Goal: Task Accomplishment & Management: Manage account settings

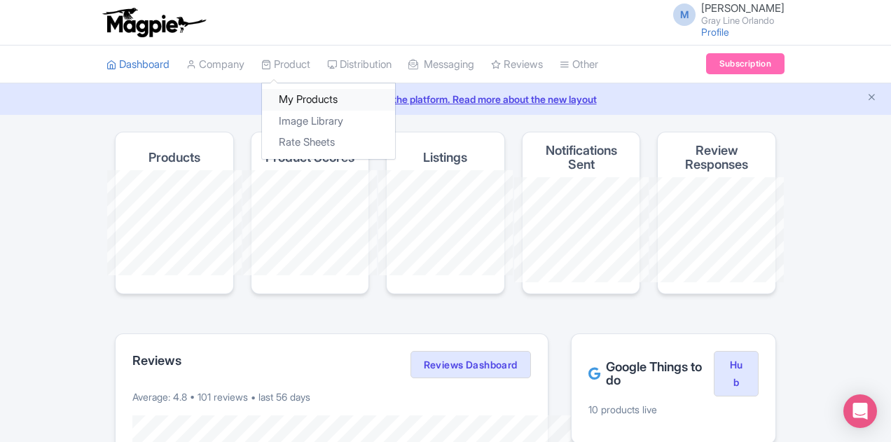
click at [262, 99] on link "My Products" at bounding box center [328, 100] width 133 height 22
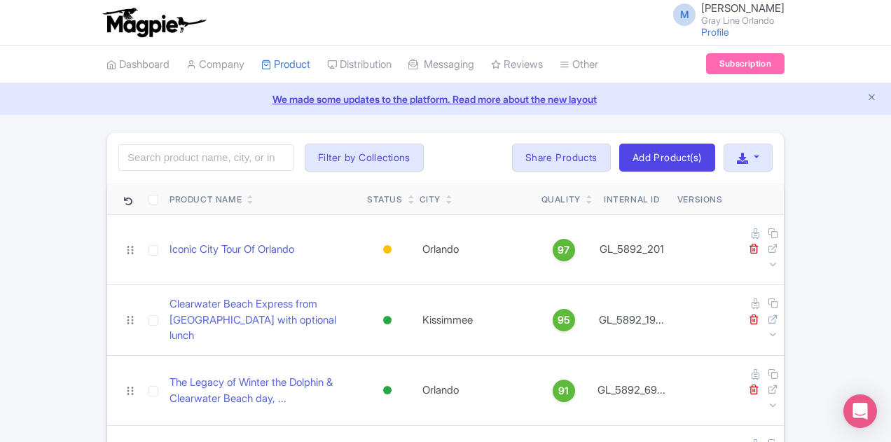
click at [132, 137] on div "Search Filter by Collections Airboat Ride Tours with Transportation City Tours …" at bounding box center [445, 157] width 676 height 50
click at [137, 148] on input "search" at bounding box center [205, 157] width 175 height 27
type input "Gators"
click button "Search" at bounding box center [0, 0] width 0 height 0
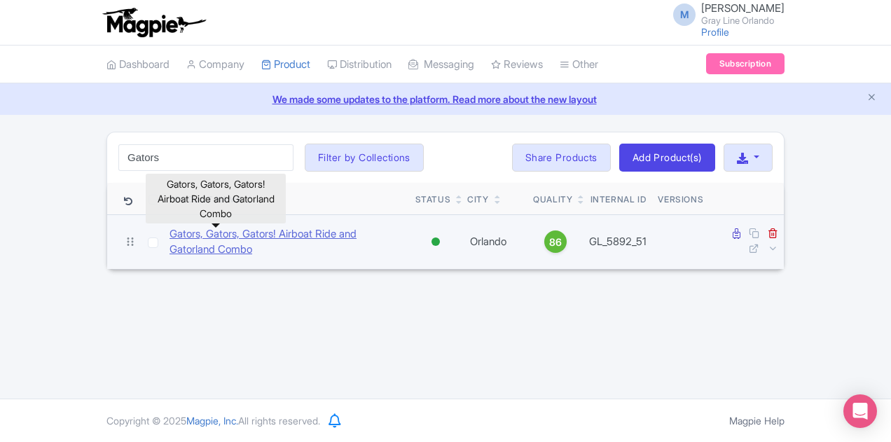
click at [238, 235] on link "Gators, Gators, Gators! Airboat Ride and Gatorland Combo" at bounding box center [286, 242] width 235 height 32
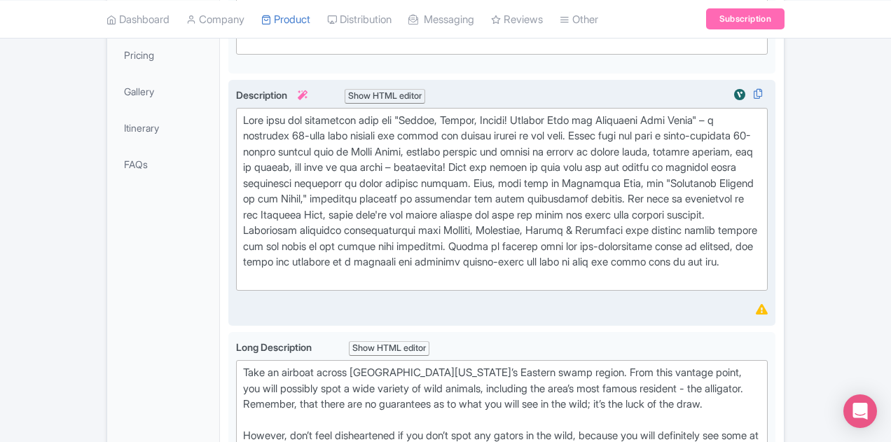
scroll to position [333, 0]
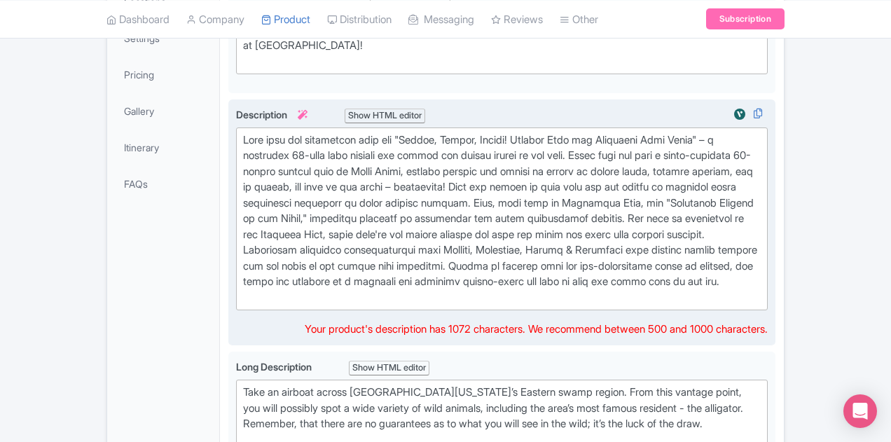
click at [760, 242] on div at bounding box center [501, 219] width 517 height 174
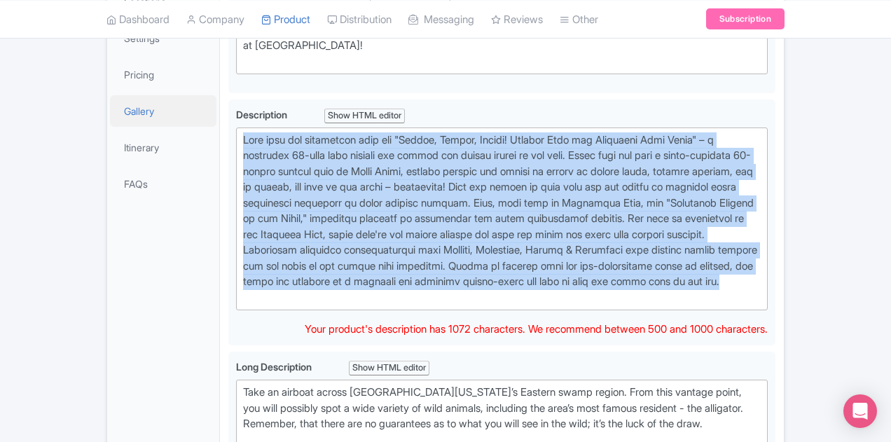
drag, startPoint x: 760, startPoint y: 242, endPoint x: 134, endPoint y: 124, distance: 636.3
click at [134, 124] on div "General Booking Info Locations Settings Pricing Gallery Itinerary FAQs Gators, …" at bounding box center [445, 450] width 676 height 1096
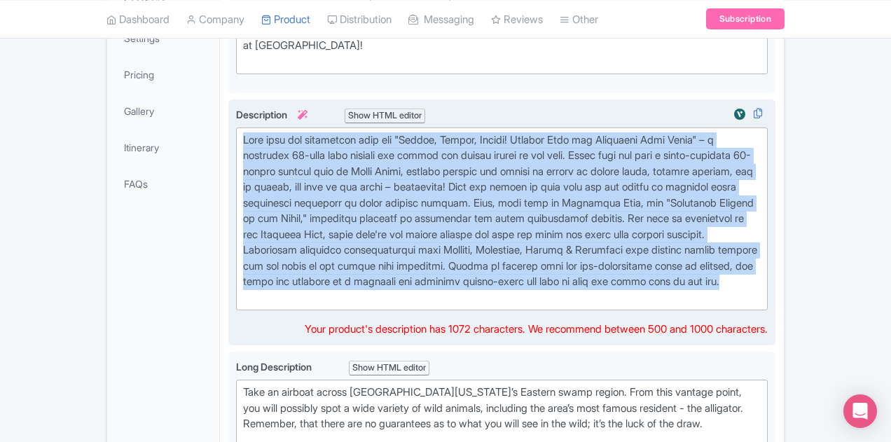
copy div "Dive into the excitement with our "Gators, Gators, Gators! Airboat Ride and Gat…"
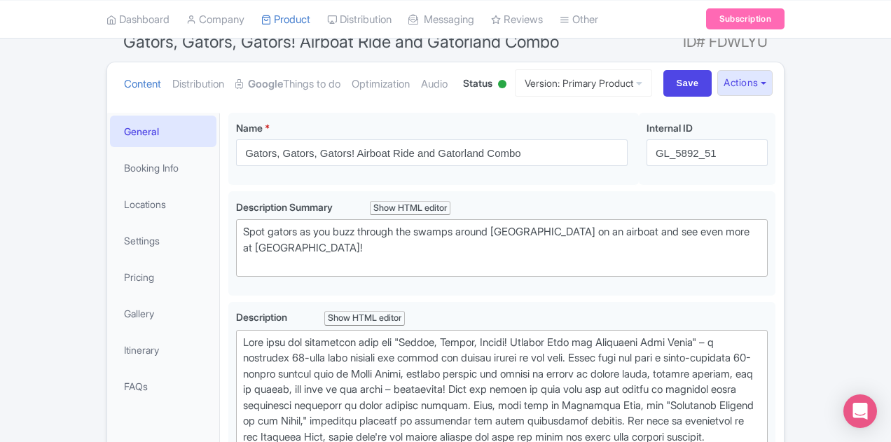
scroll to position [280, 0]
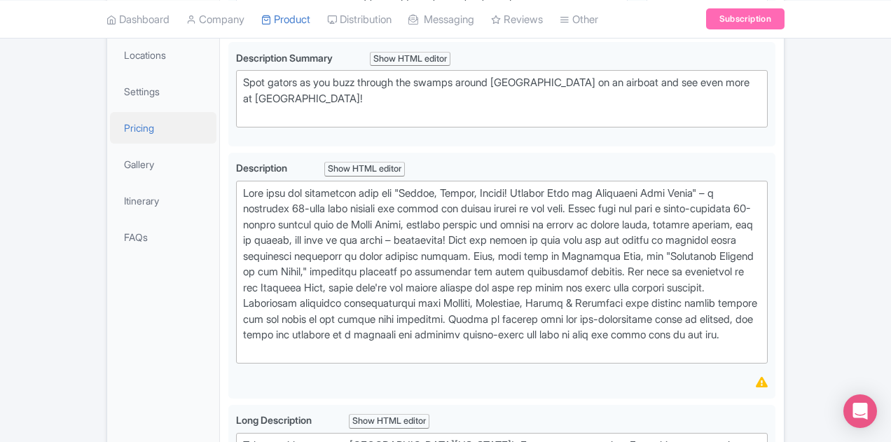
click at [110, 112] on link "Pricing" at bounding box center [163, 128] width 106 height 32
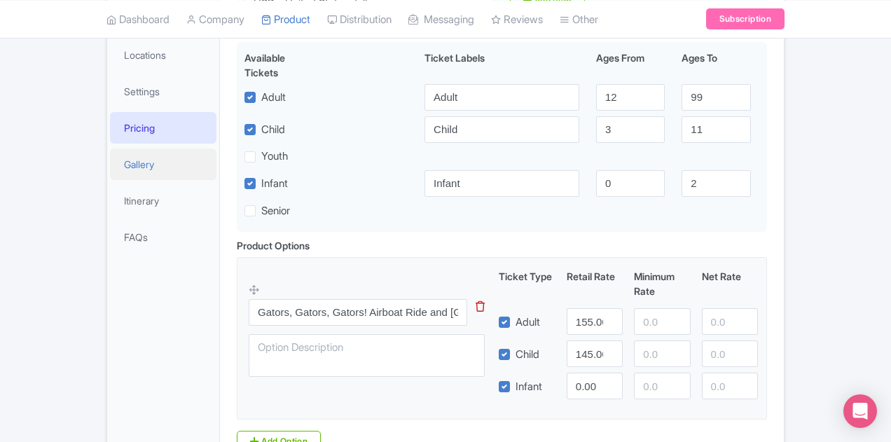
click at [110, 172] on link "Gallery" at bounding box center [163, 164] width 106 height 32
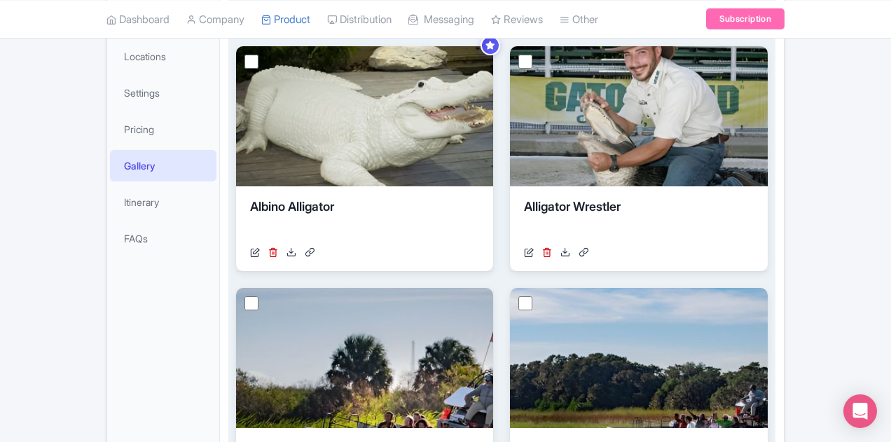
scroll to position [279, 0]
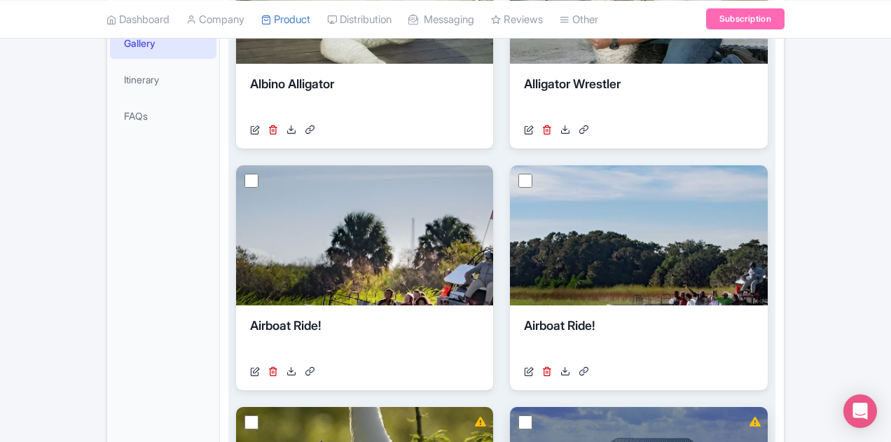
scroll to position [489, 0]
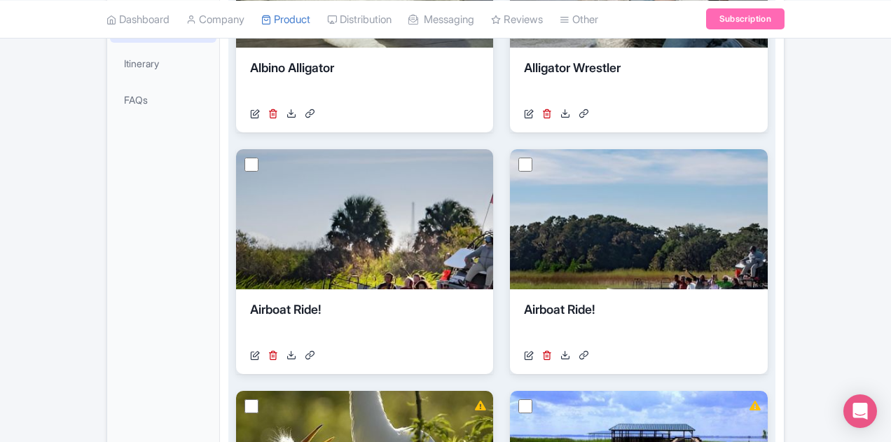
scroll to position [419, 0]
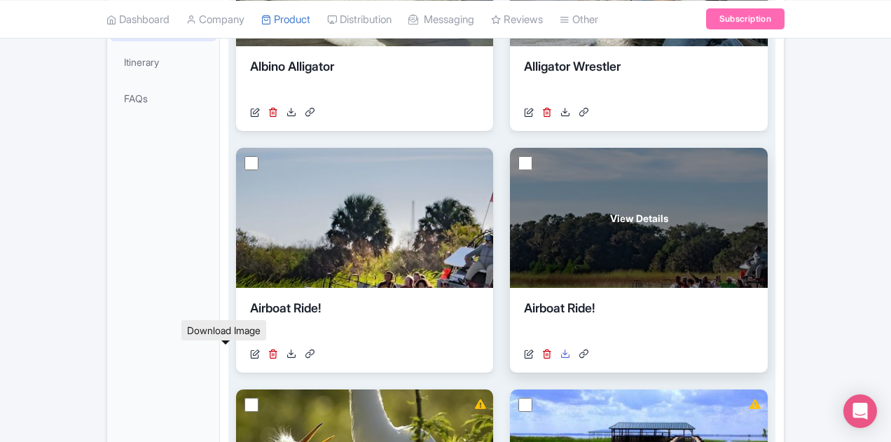
click at [560, 356] on icon at bounding box center [565, 354] width 10 height 10
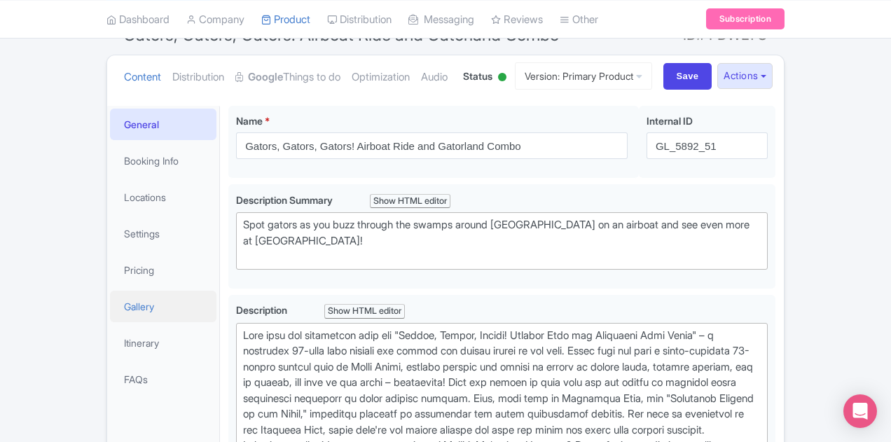
scroll to position [140, 0]
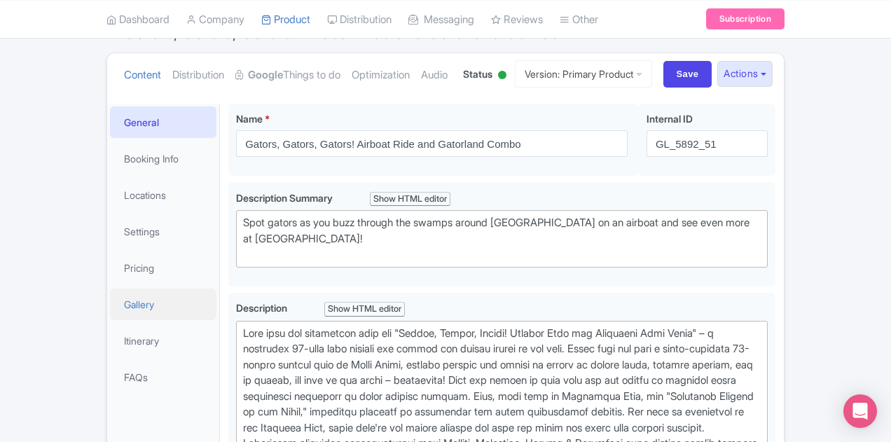
click at [110, 296] on link "Gallery" at bounding box center [163, 304] width 106 height 32
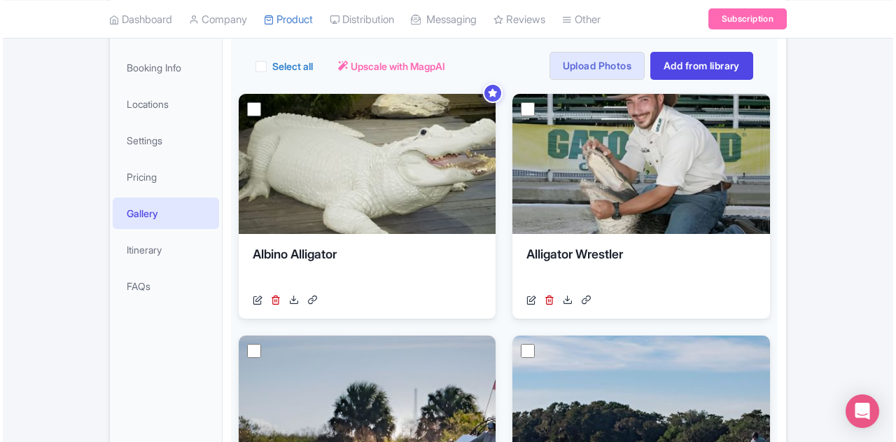
scroll to position [309, 0]
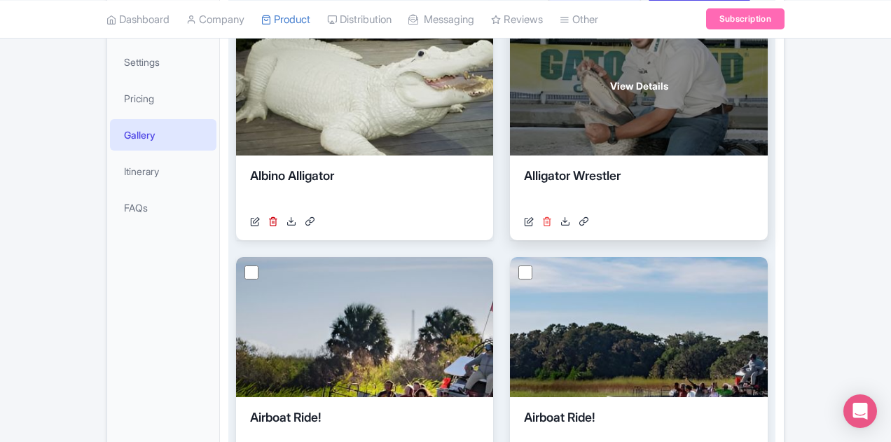
click at [542, 218] on icon at bounding box center [547, 221] width 10 height 10
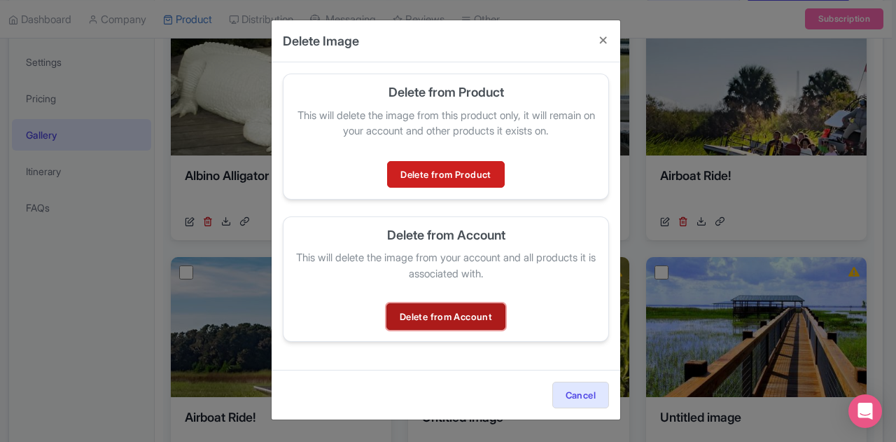
click at [477, 312] on link "Delete from Account" at bounding box center [445, 316] width 119 height 27
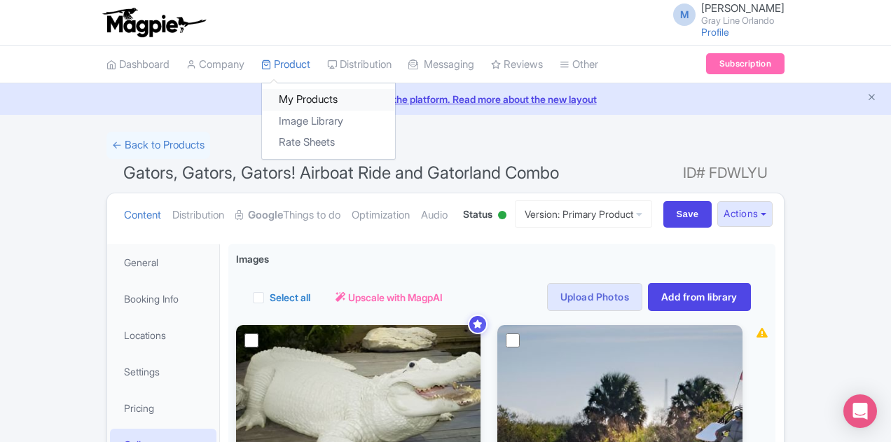
click at [262, 97] on link "My Products" at bounding box center [328, 100] width 133 height 22
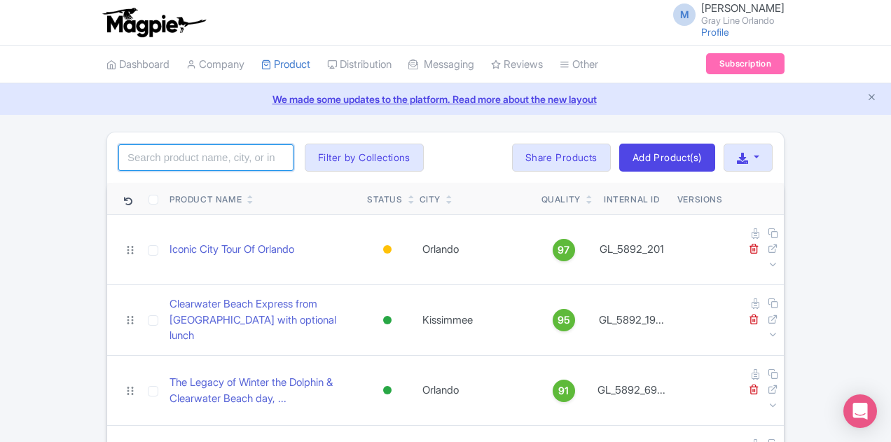
click at [146, 159] on input "search" at bounding box center [205, 157] width 175 height 27
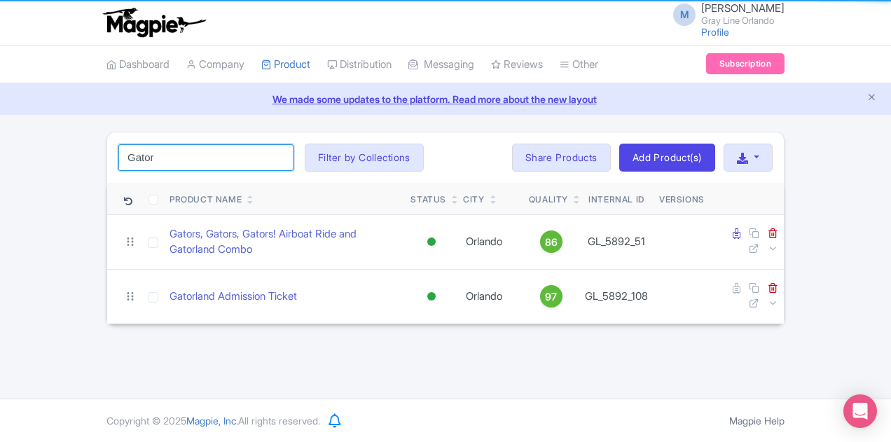
type input "Gator"
click button "Search" at bounding box center [0, 0] width 0 height 0
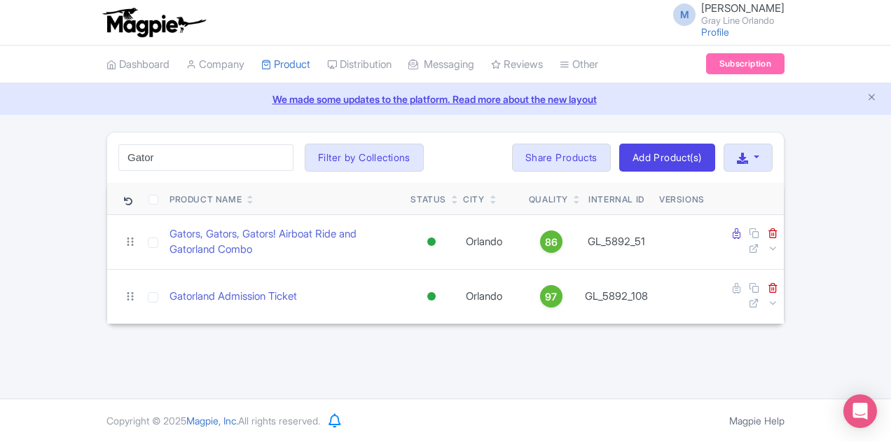
click at [195, 335] on div "M Michael Given Gray Line Orlando Profile Users Settings Sign out Dashboard Com…" at bounding box center [445, 199] width 891 height 398
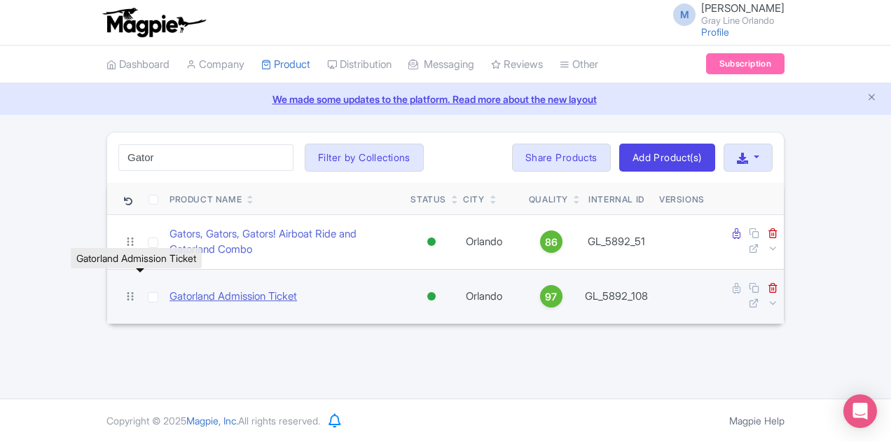
click at [188, 288] on link "Gatorland Admission Ticket" at bounding box center [232, 296] width 127 height 16
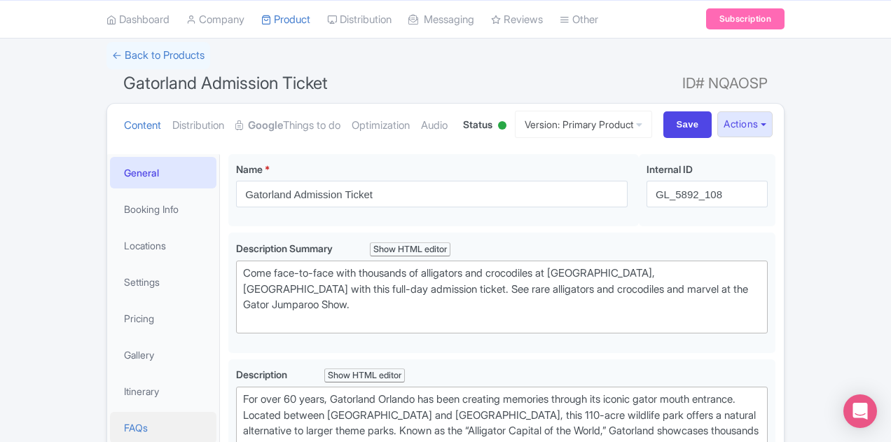
scroll to position [140, 0]
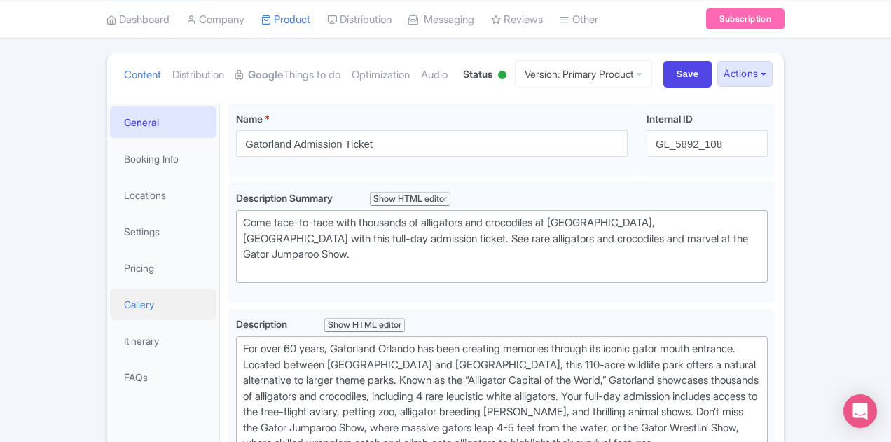
click at [110, 298] on link "Gallery" at bounding box center [163, 304] width 106 height 32
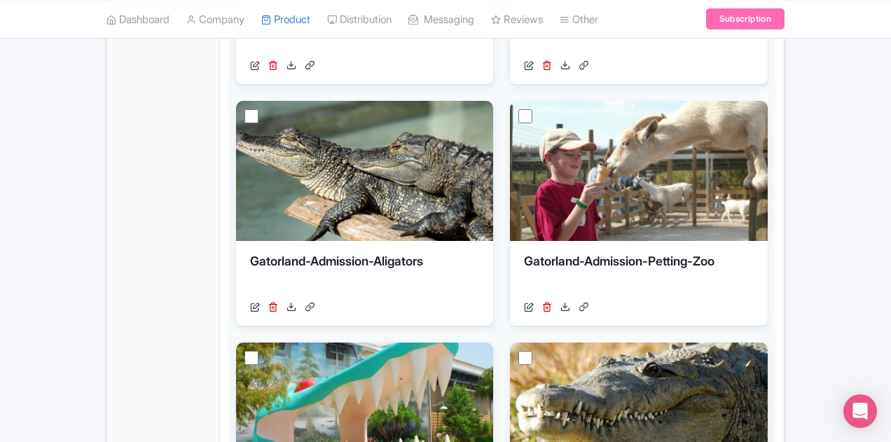
scroll to position [729, 0]
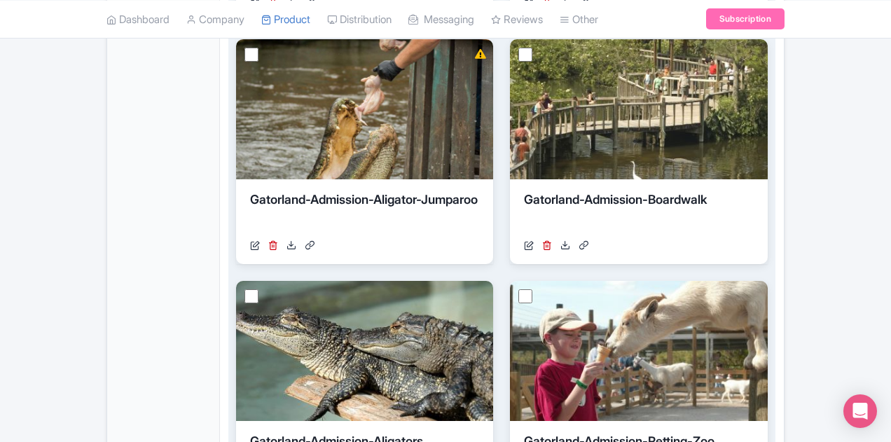
scroll to position [379, 0]
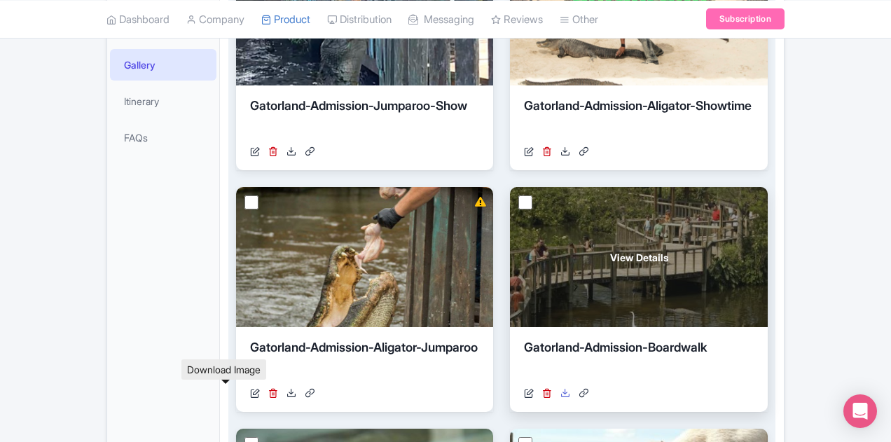
click at [560, 389] on icon at bounding box center [565, 393] width 10 height 10
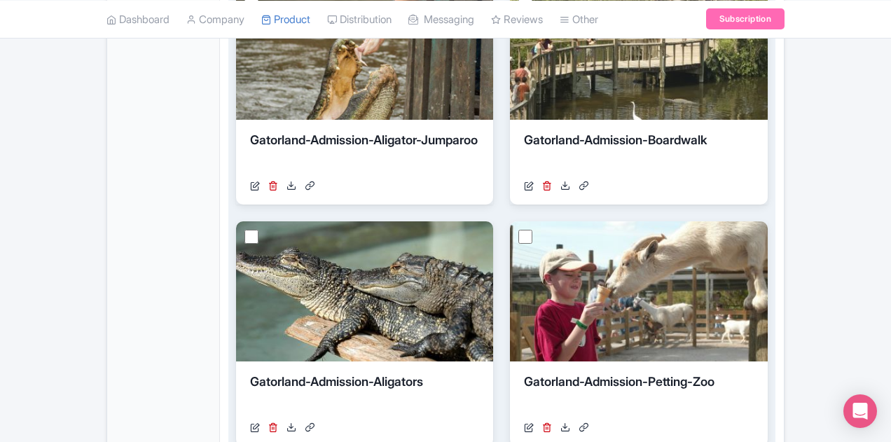
scroll to position [589, 0]
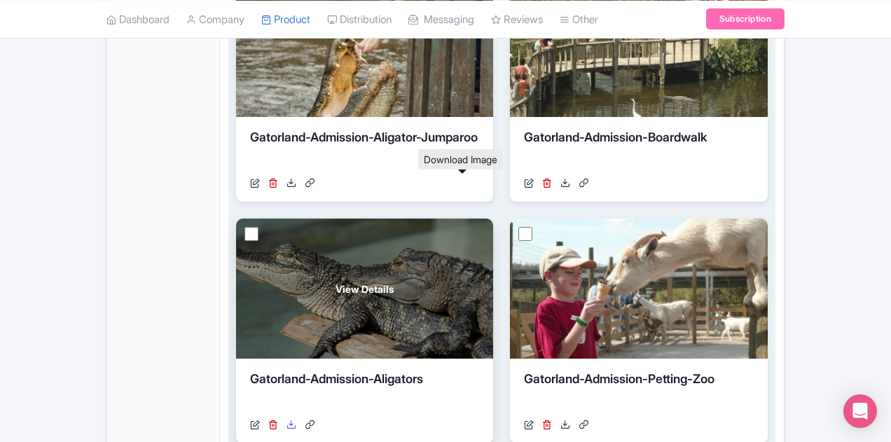
click at [296, 419] on icon at bounding box center [291, 424] width 10 height 10
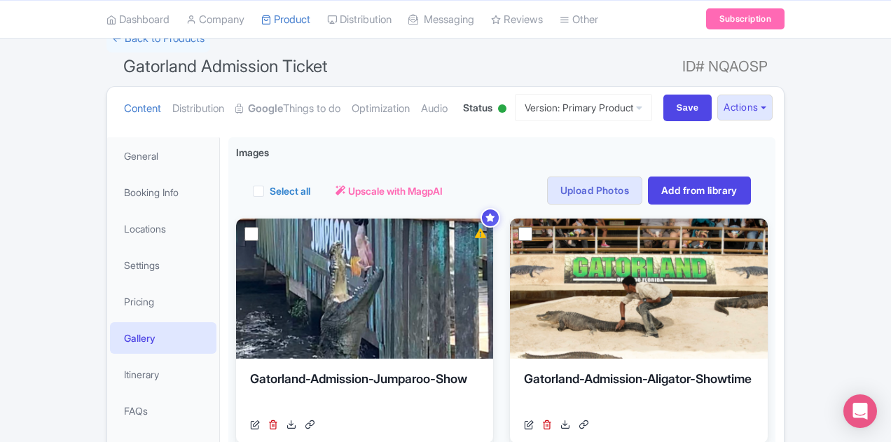
scroll to position [0, 0]
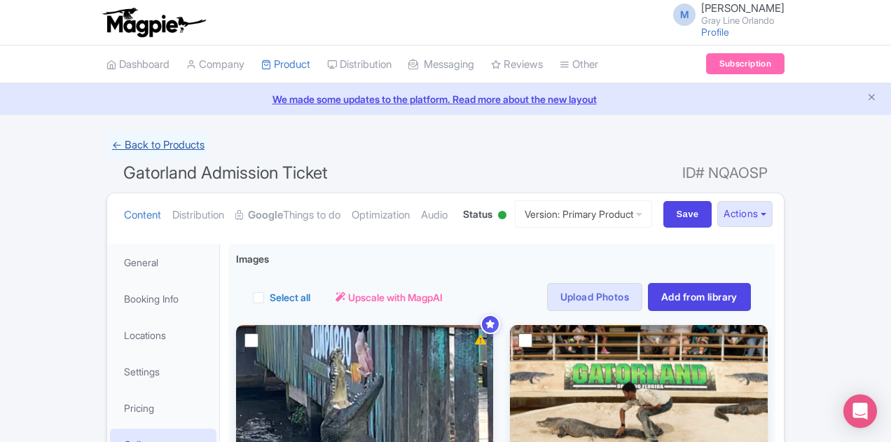
click at [106, 153] on link "← Back to Products" at bounding box center [158, 145] width 104 height 27
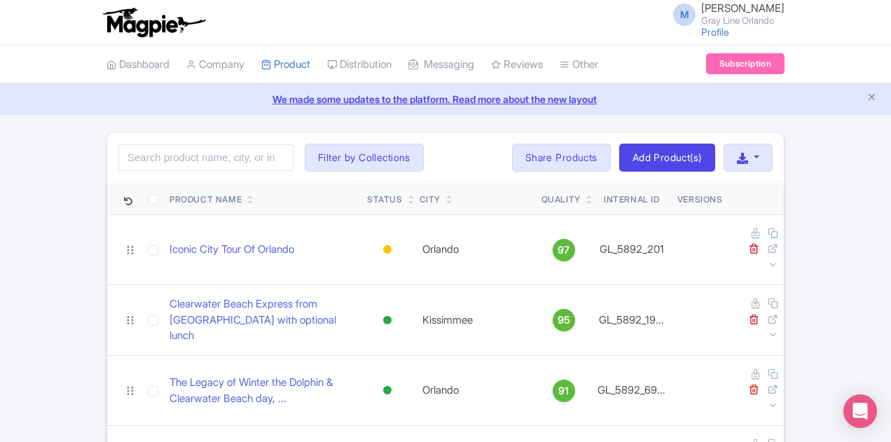
click at [158, 177] on div "Search Filter by Collections Airboat Ride Tours with Transportation City Tours …" at bounding box center [445, 157] width 676 height 50
click at [155, 159] on input "search" at bounding box center [205, 157] width 175 height 27
type input "boggy"
click button "Search" at bounding box center [0, 0] width 0 height 0
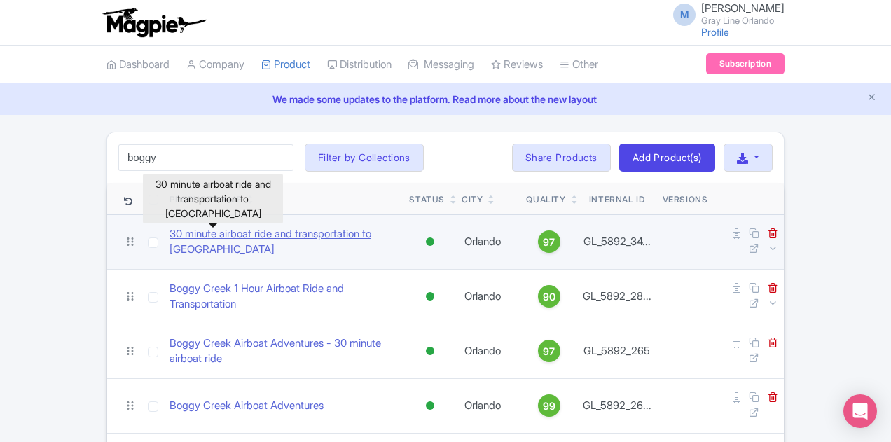
click at [232, 230] on link "30 minute airboat ride and transportation to [GEOGRAPHIC_DATA]" at bounding box center [283, 242] width 228 height 32
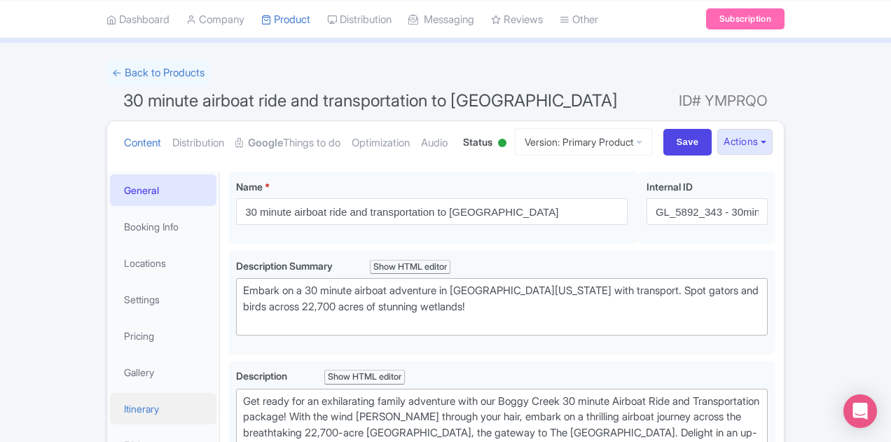
scroll to position [140, 0]
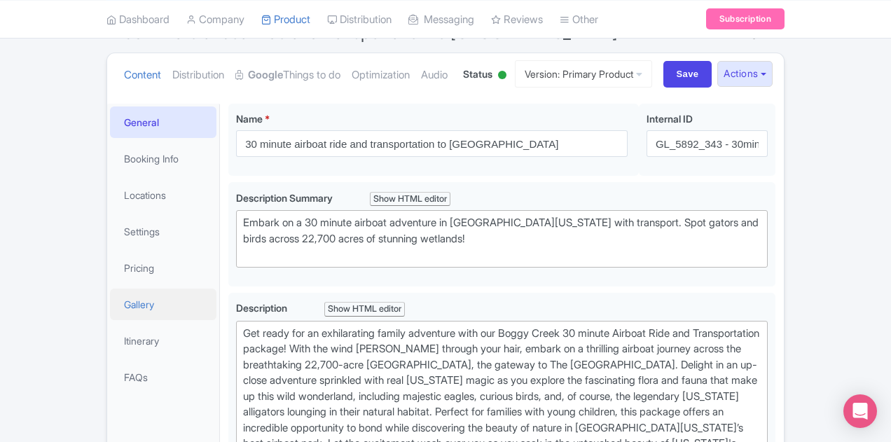
click at [110, 299] on link "Gallery" at bounding box center [163, 304] width 106 height 32
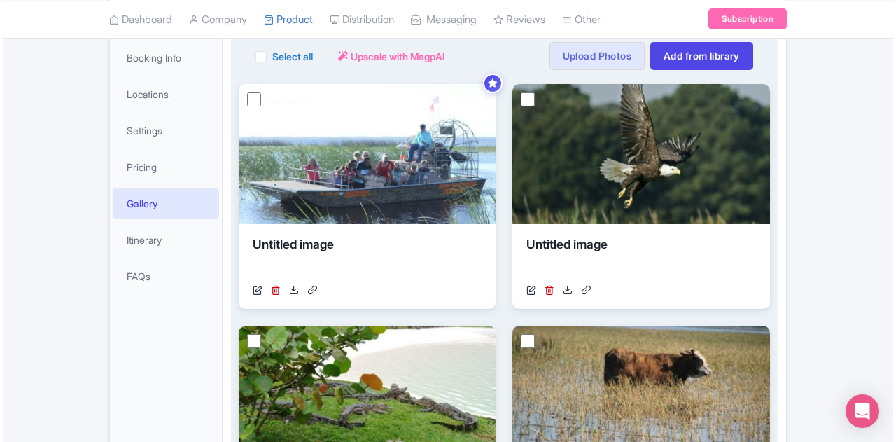
scroll to position [239, 0]
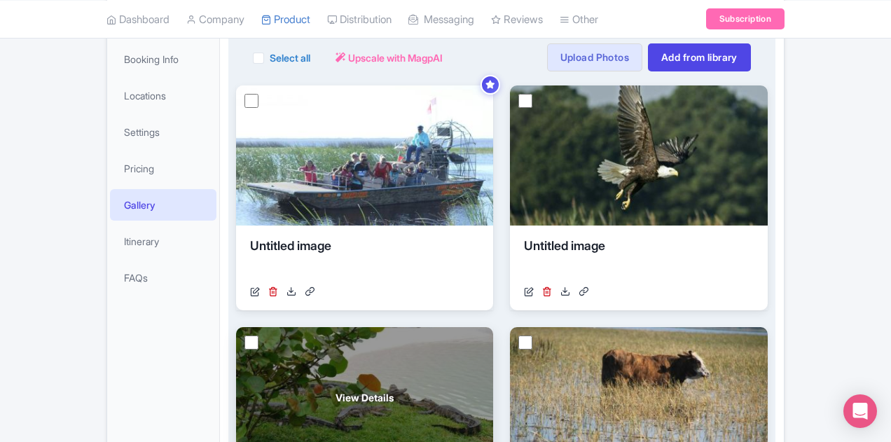
click at [493, 327] on div "View Details" at bounding box center [364, 397] width 257 height 140
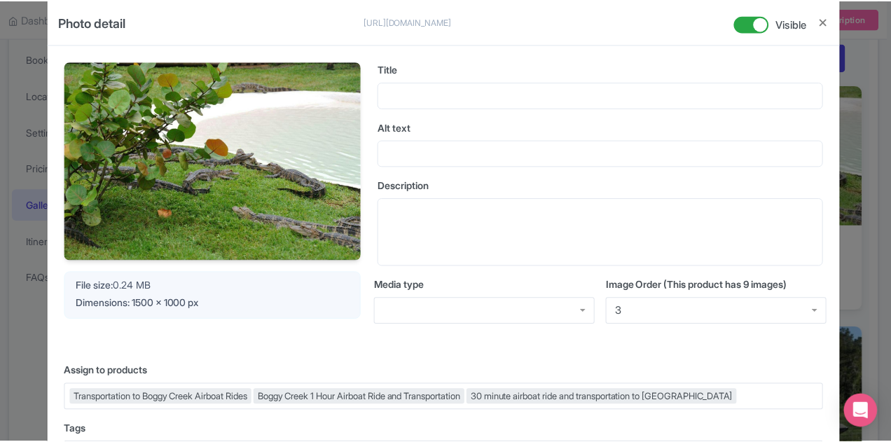
scroll to position [0, 0]
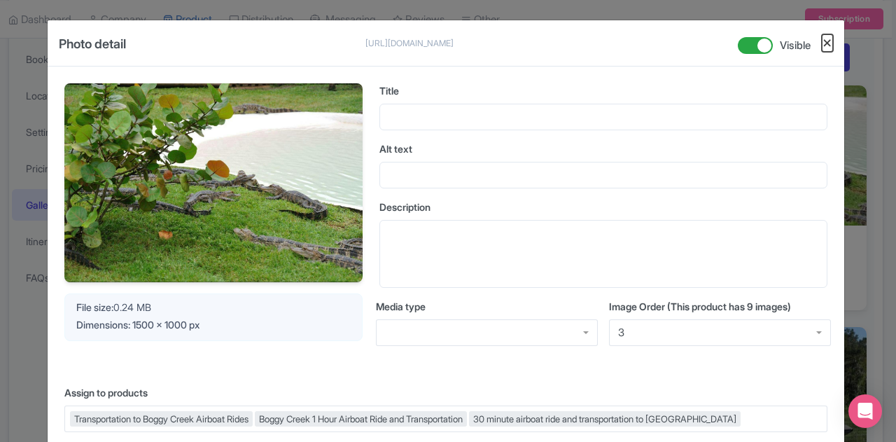
click at [825, 41] on button "Close" at bounding box center [827, 43] width 11 height 18
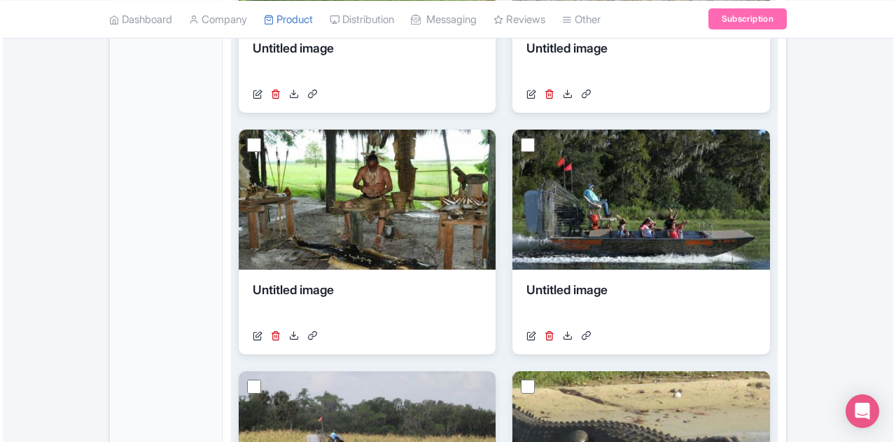
scroll to position [589, 0]
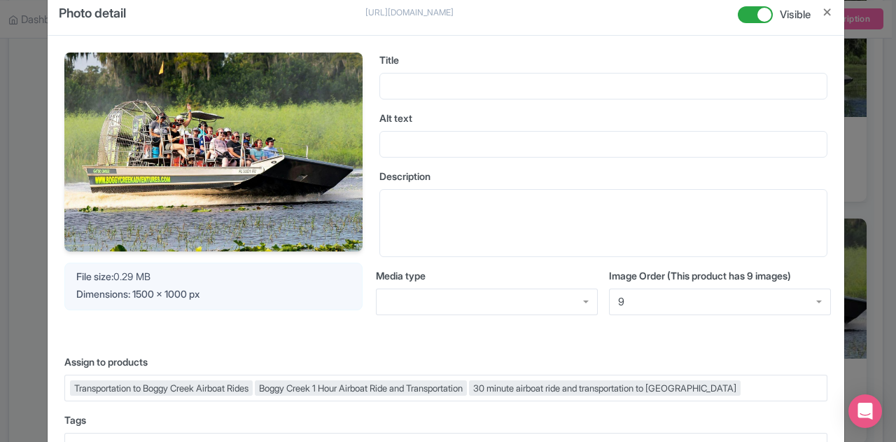
scroll to position [0, 0]
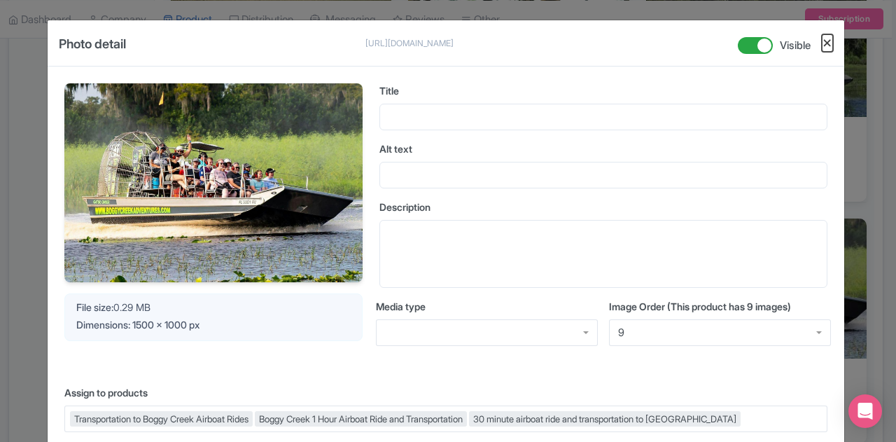
click at [825, 46] on button "Close" at bounding box center [827, 43] width 11 height 18
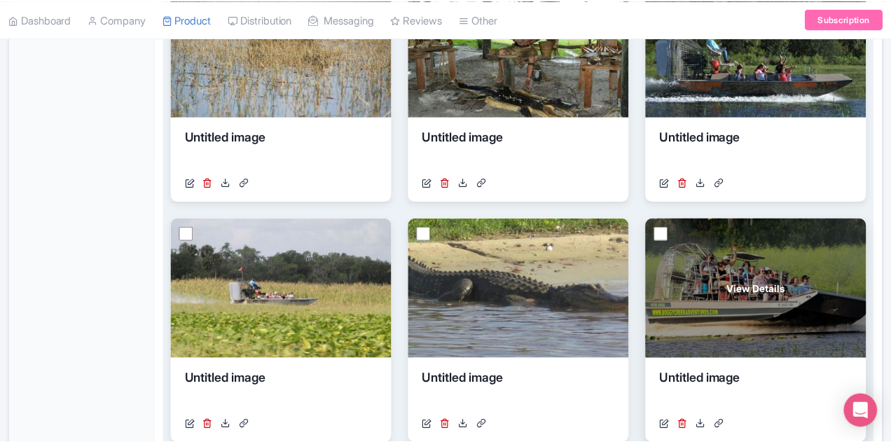
scroll to position [659, 0]
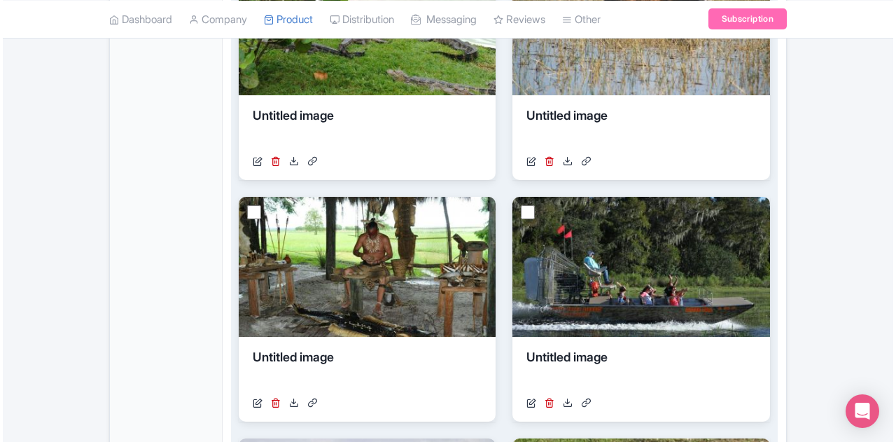
scroll to position [589, 0]
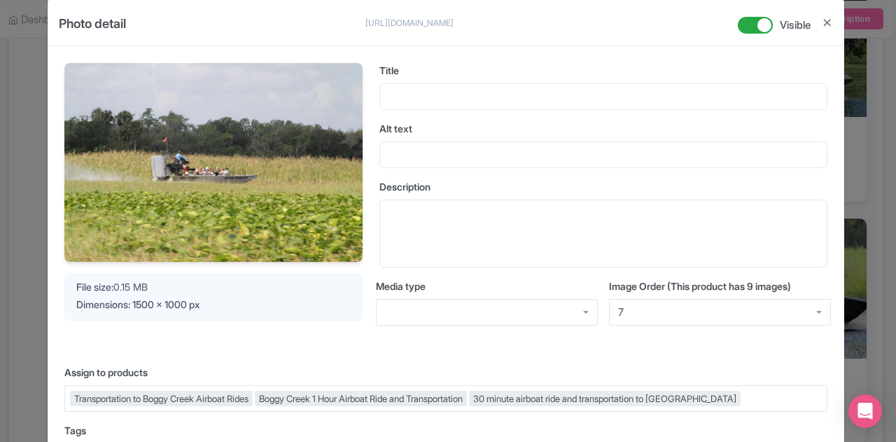
scroll to position [0, 0]
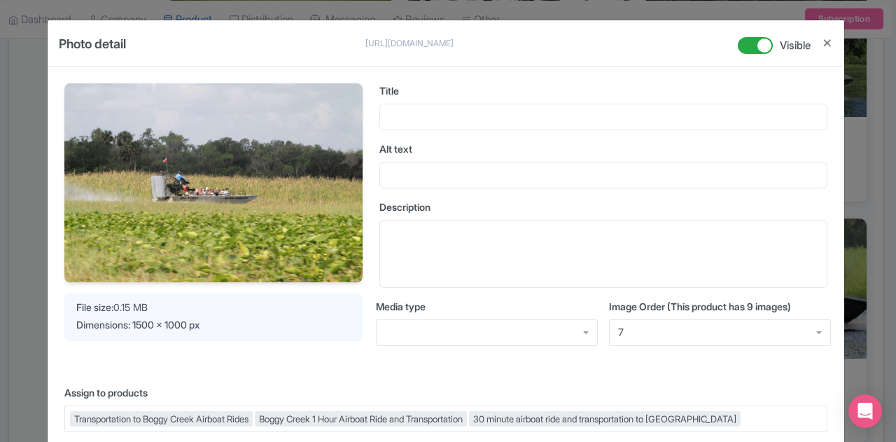
click at [824, 52] on div at bounding box center [822, 49] width 22 height 34
click at [823, 48] on button "Close" at bounding box center [827, 43] width 11 height 18
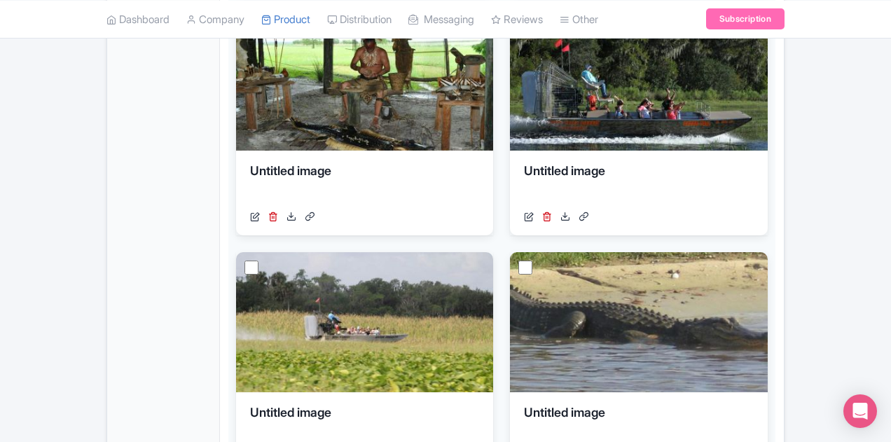
scroll to position [800, 0]
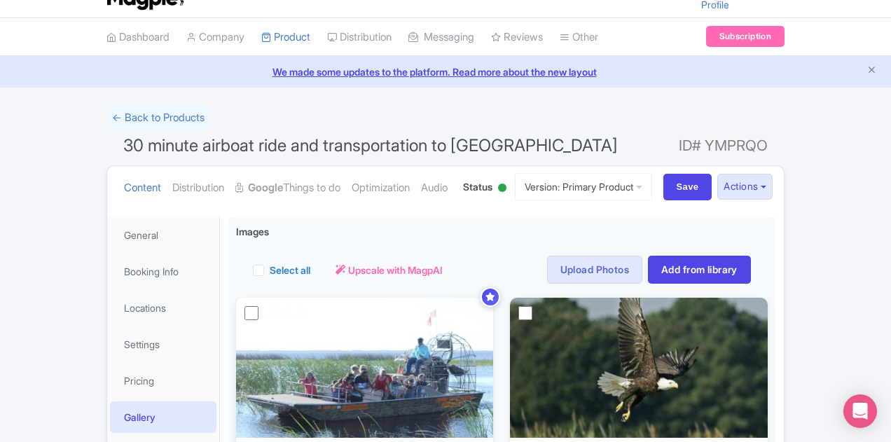
scroll to position [0, 0]
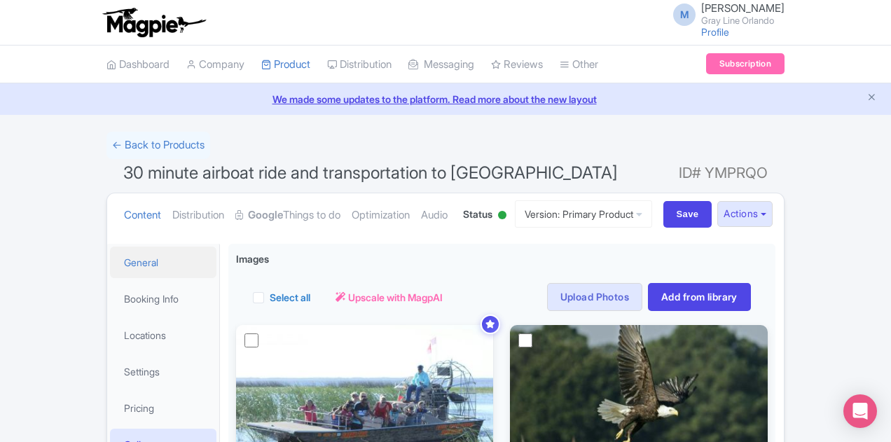
click at [110, 271] on link "General" at bounding box center [163, 262] width 106 height 32
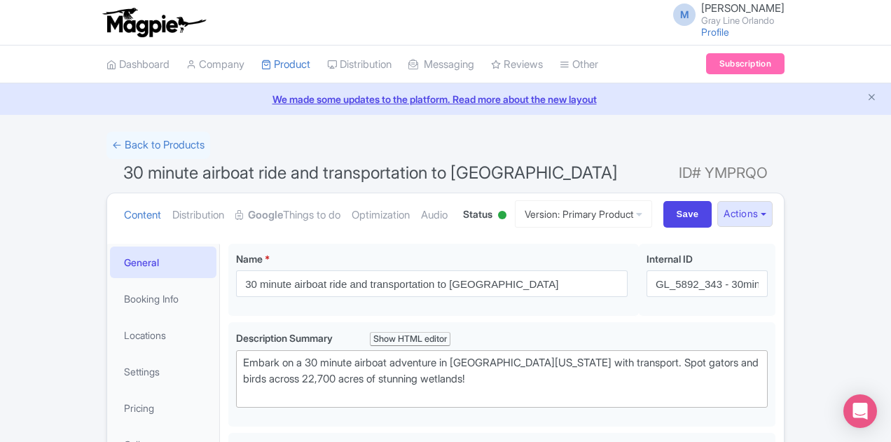
scroll to position [140, 0]
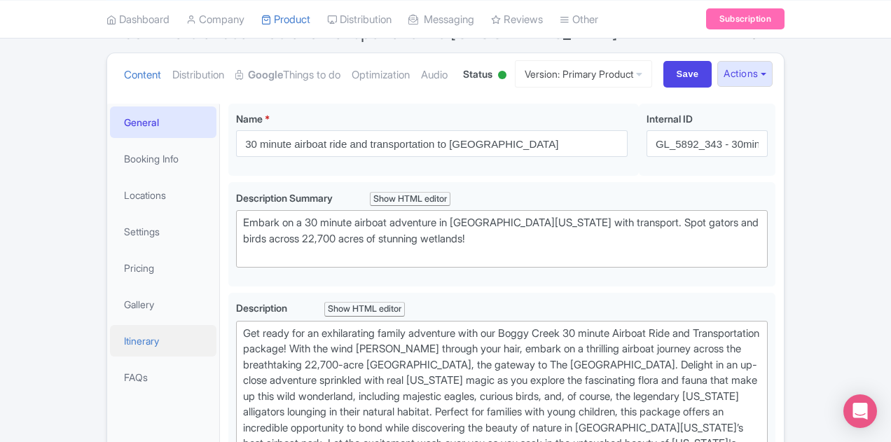
click at [110, 332] on link "Itinerary" at bounding box center [163, 341] width 106 height 32
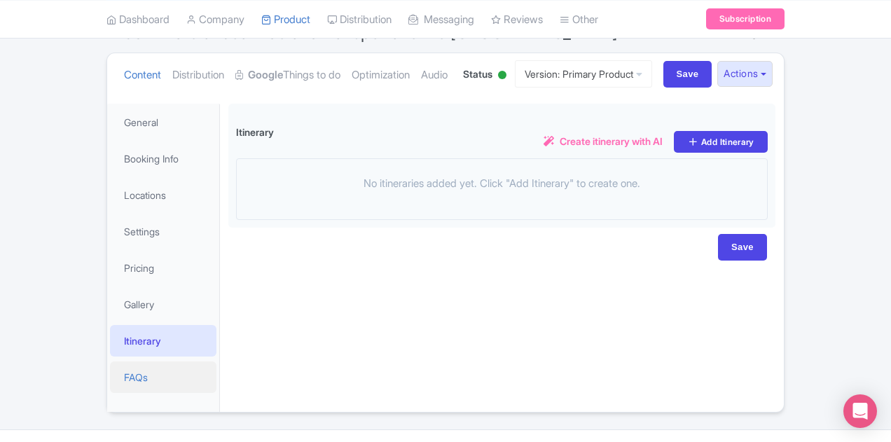
click at [110, 383] on link "FAQs" at bounding box center [163, 377] width 106 height 32
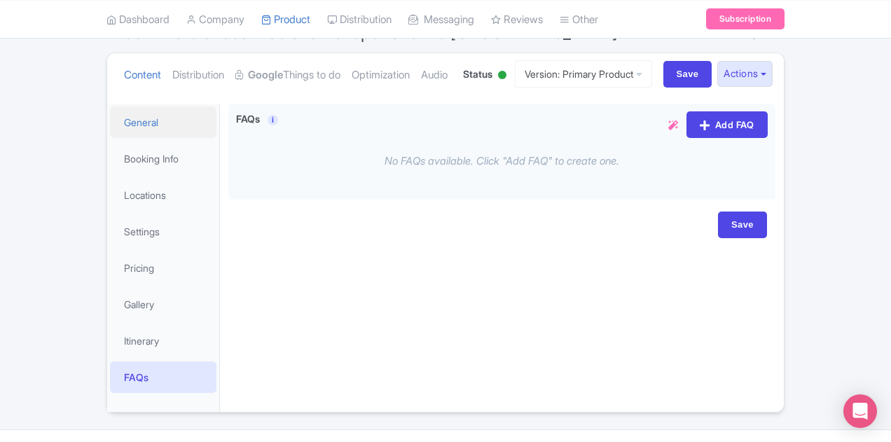
click at [110, 122] on link "General" at bounding box center [163, 122] width 106 height 32
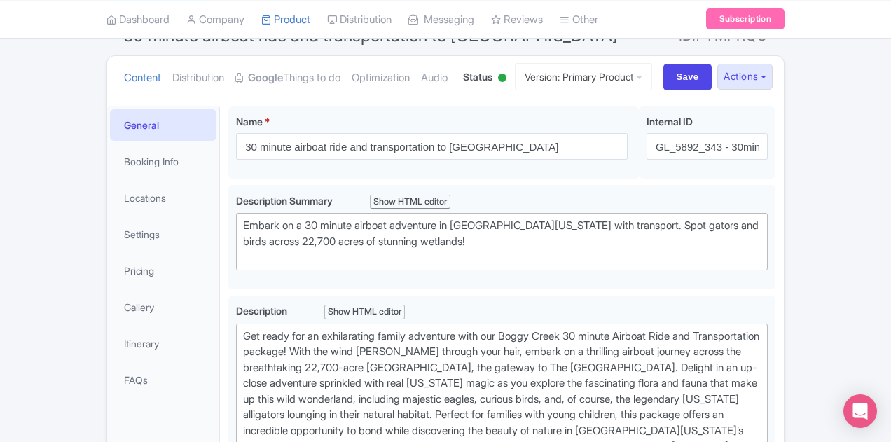
scroll to position [134, 0]
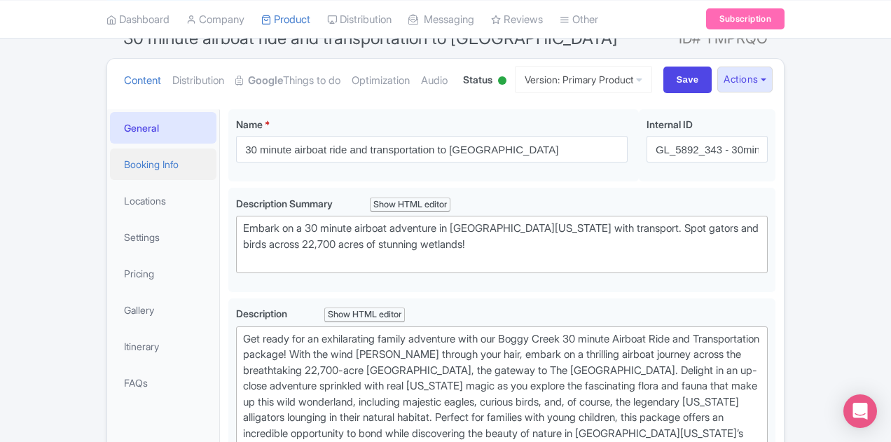
click at [110, 172] on link "Booking Info" at bounding box center [163, 164] width 106 height 32
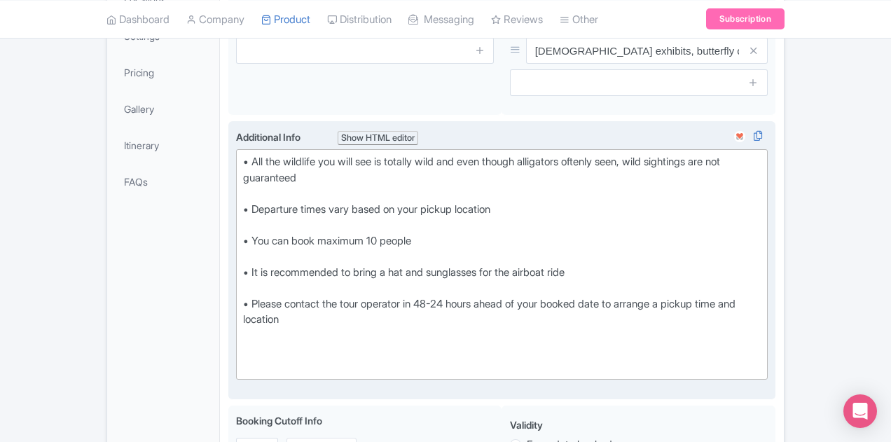
scroll to position [344, 0]
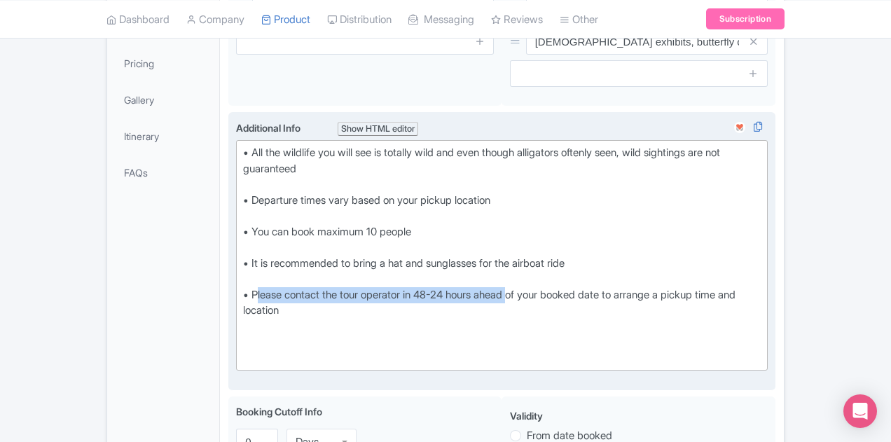
drag, startPoint x: 457, startPoint y: 278, endPoint x: 190, endPoint y: 283, distance: 266.8
click at [243, 283] on div "• All the wildlife you will see is totally wild and even though alligators ofte…" at bounding box center [501, 255] width 517 height 221
copy div "Please contact the tour operator in 48-24 hours ahead"
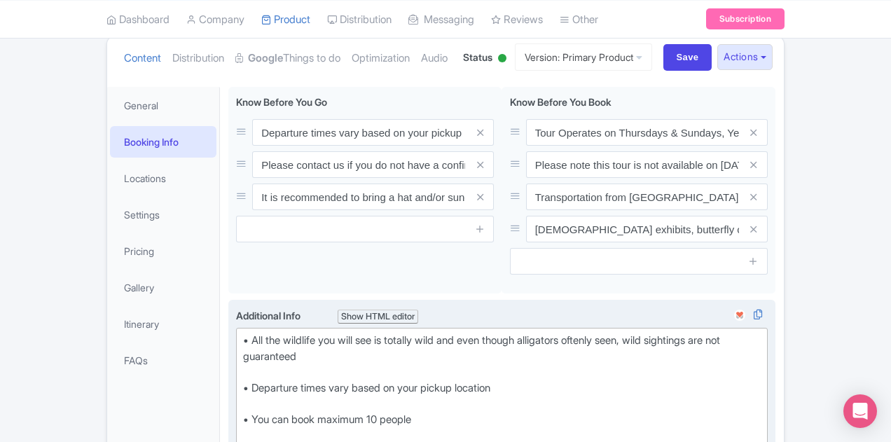
scroll to position [134, 0]
